Goal: Task Accomplishment & Management: Manage account settings

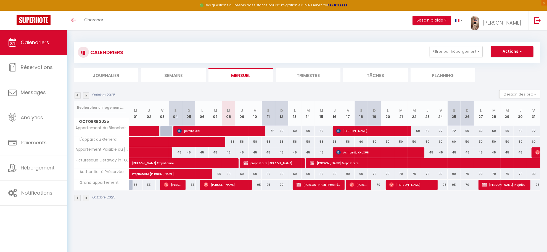
click at [78, 97] on img at bounding box center [78, 95] width 6 height 6
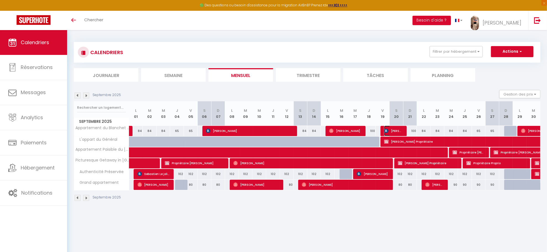
click at [386, 130] on img at bounding box center [386, 131] width 4 height 4
select select "OK"
select select "0"
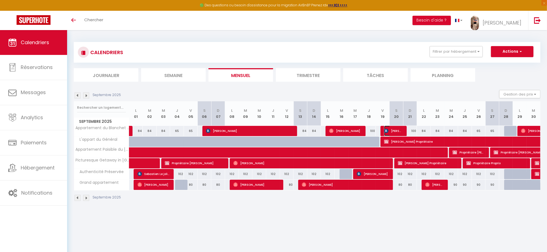
select select "1"
select select
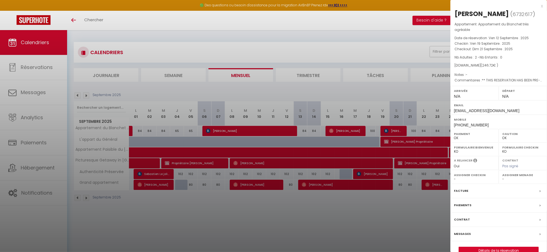
click at [541, 4] on div "x" at bounding box center [496, 6] width 92 height 7
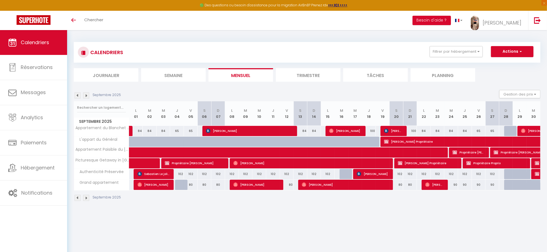
click at [328, 59] on div "CALENDRIERS Filtrer par hébergement Evreux Studio Appartement Paisible du [GEOG…" at bounding box center [307, 52] width 467 height 21
